Goal: Information Seeking & Learning: Learn about a topic

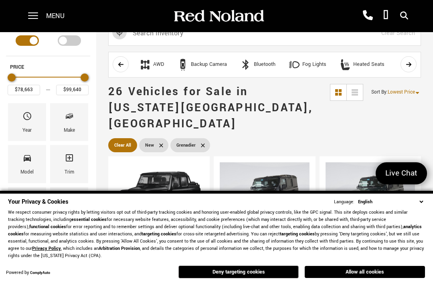
scroll to position [17, 0]
click at [272, 270] on button "Deny targeting cookies" at bounding box center [239, 271] width 120 height 13
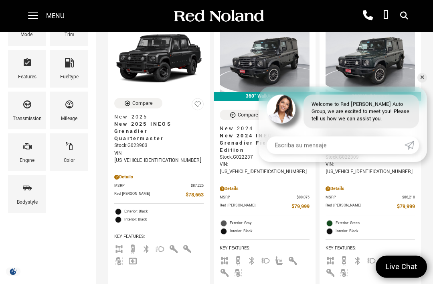
scroll to position [154, 0]
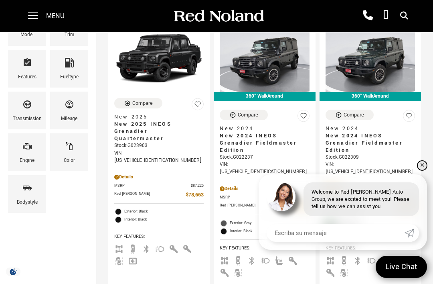
click at [421, 170] on link "✕" at bounding box center [423, 165] width 10 height 10
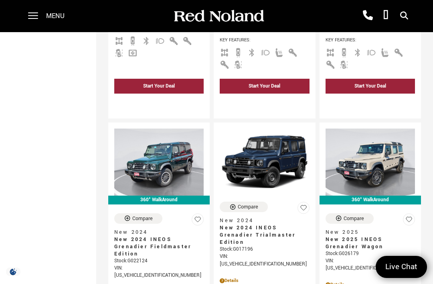
scroll to position [360, 0]
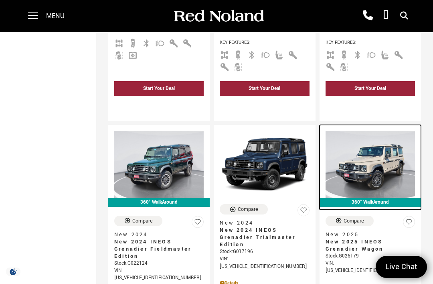
click at [385, 145] on img at bounding box center [370, 164] width 89 height 67
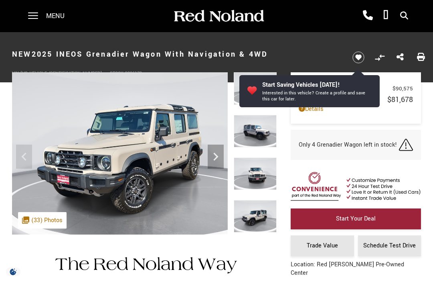
scroll to position [15, 0]
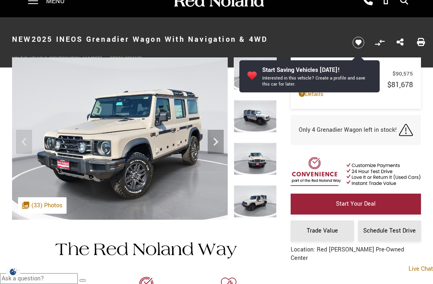
click at [214, 146] on icon "Next" at bounding box center [216, 142] width 16 height 16
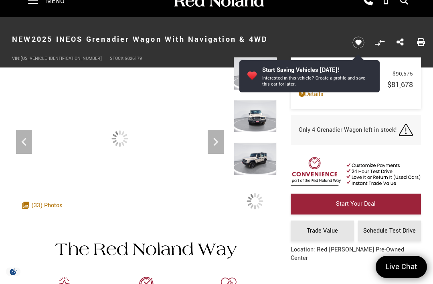
scroll to position [0, 0]
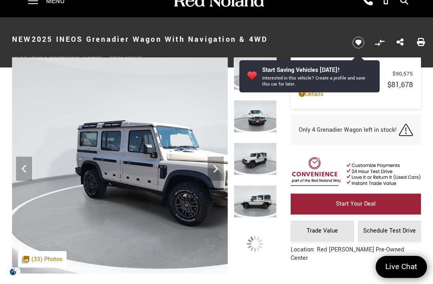
click at [219, 141] on img at bounding box center [156, 165] width 288 height 216
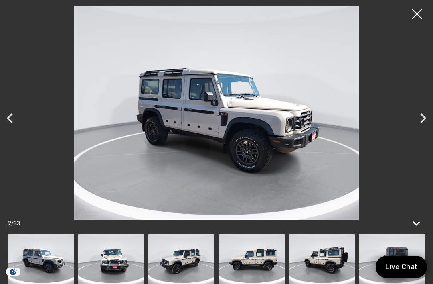
scroll to position [6, 0]
click at [419, 128] on icon "Next" at bounding box center [423, 118] width 20 height 20
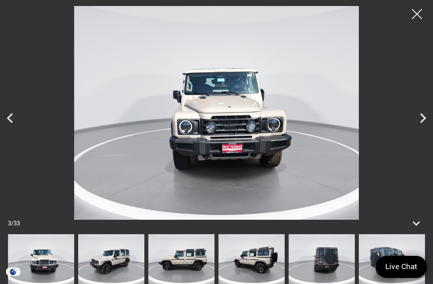
click at [412, 153] on img at bounding box center [216, 112] width 393 height 213
click at [420, 128] on icon "Next" at bounding box center [423, 118] width 20 height 20
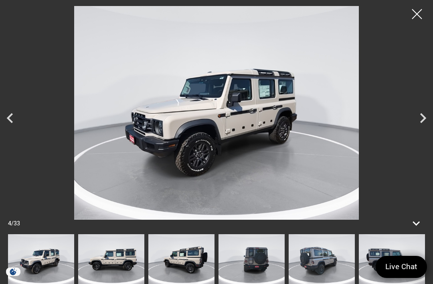
click at [422, 128] on icon "Next" at bounding box center [423, 118] width 20 height 20
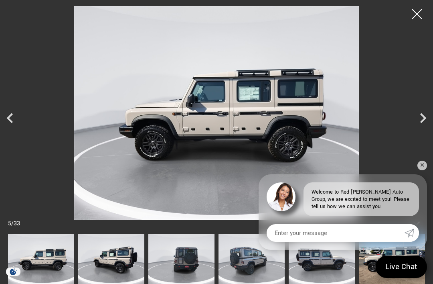
click at [425, 128] on icon "Next" at bounding box center [423, 118] width 20 height 20
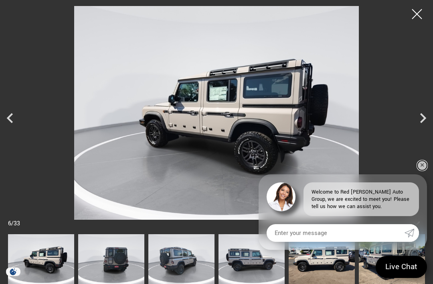
click at [422, 170] on link "✕" at bounding box center [423, 165] width 10 height 10
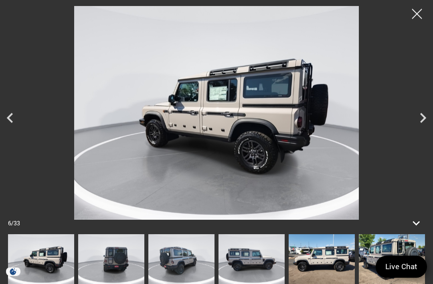
scroll to position [171, 0]
click at [424, 123] on icon "Next" at bounding box center [423, 118] width 6 height 10
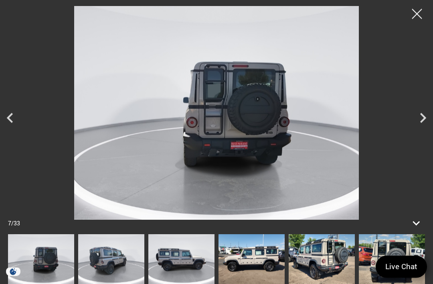
scroll to position [299, 0]
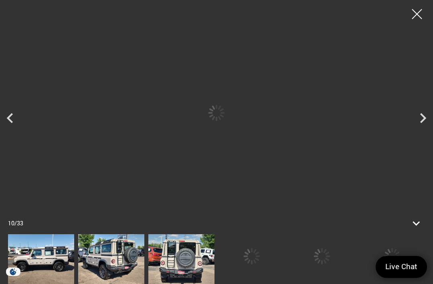
click at [325, 278] on div at bounding box center [216, 259] width 417 height 50
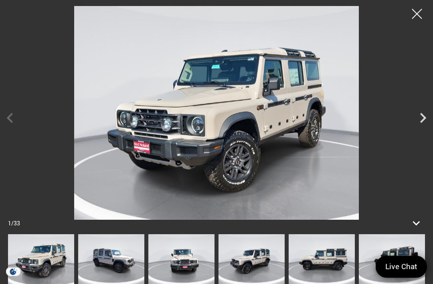
scroll to position [631, 0]
click at [415, 230] on icon at bounding box center [416, 223] width 14 height 14
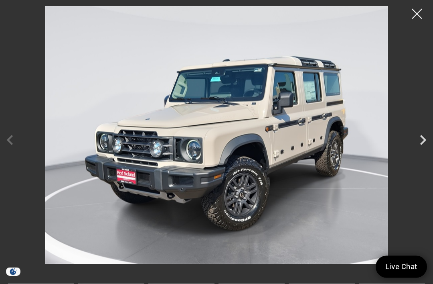
scroll to position [756, 0]
click at [421, 11] on div at bounding box center [417, 14] width 20 height 20
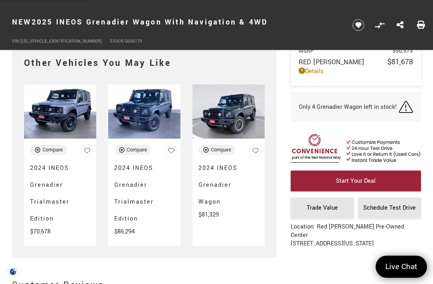
scroll to position [1743, 0]
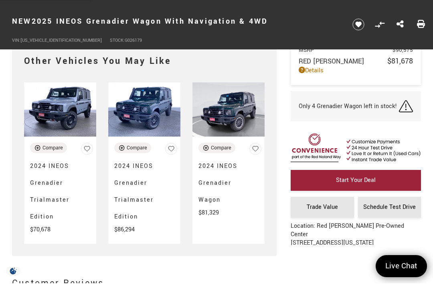
click at [66, 118] on img at bounding box center [60, 110] width 72 height 54
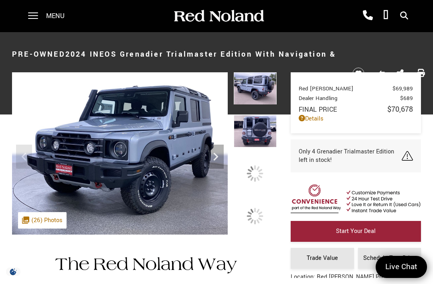
click at [264, 147] on img at bounding box center [255, 131] width 43 height 32
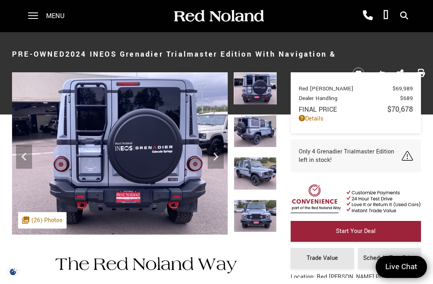
click at [217, 160] on icon "Next" at bounding box center [216, 156] width 16 height 16
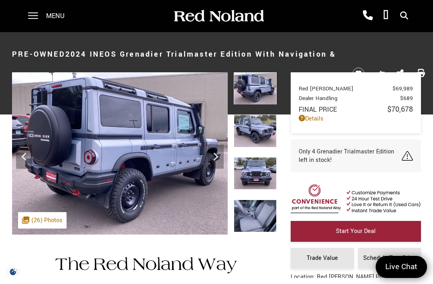
click at [219, 156] on icon "Next" at bounding box center [216, 156] width 16 height 16
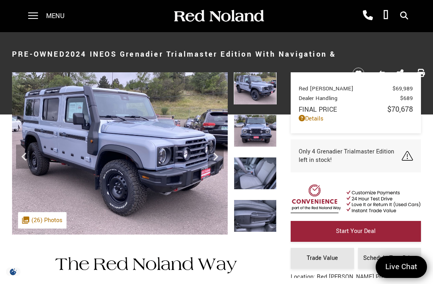
click at [221, 155] on icon "Next" at bounding box center [216, 156] width 16 height 16
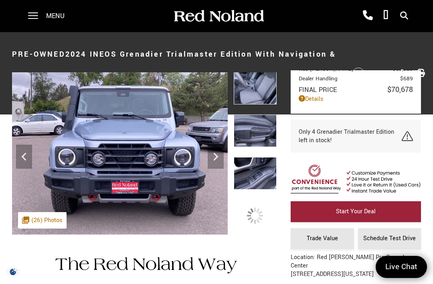
click at [259, 133] on img at bounding box center [255, 130] width 43 height 32
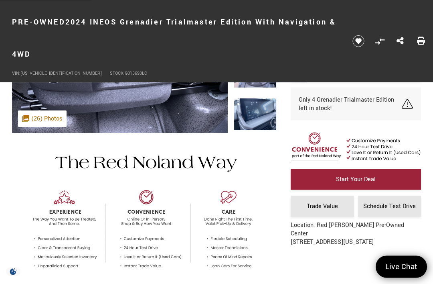
scroll to position [91, 0]
